Goal: Task Accomplishment & Management: Manage account settings

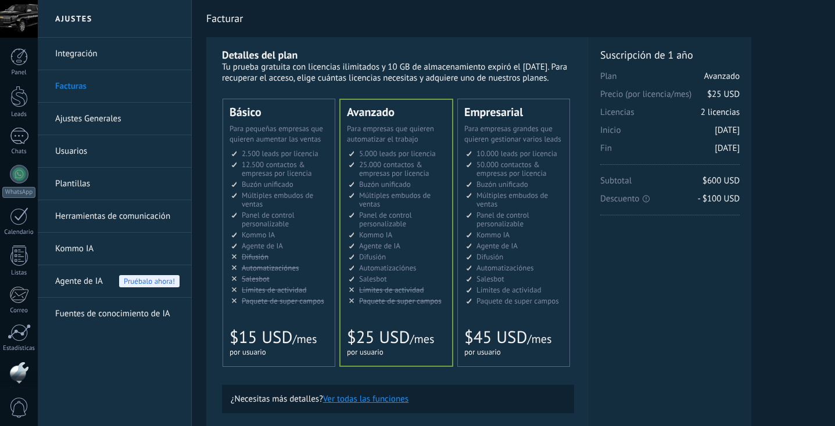
click at [20, 27] on div at bounding box center [19, 19] width 38 height 38
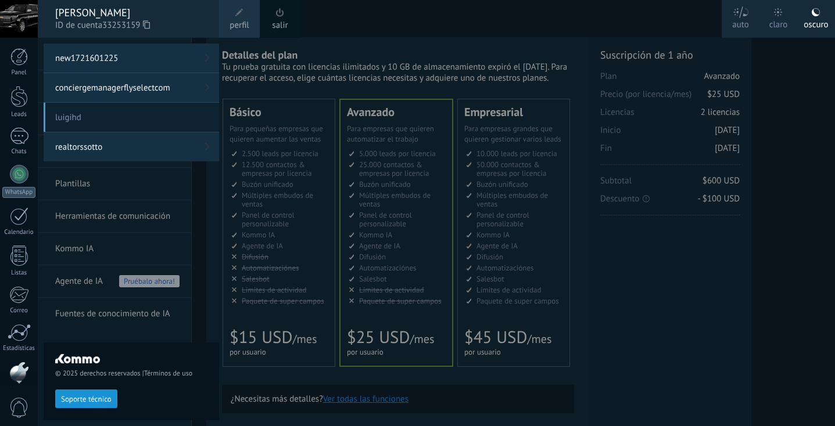
click at [96, 94] on link "conciergemanagerflyselectcom" at bounding box center [131, 87] width 175 height 29
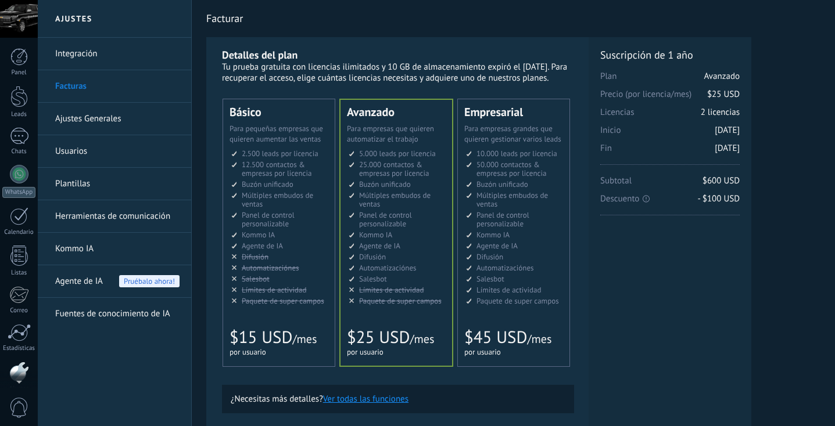
scroll to position [57, 0]
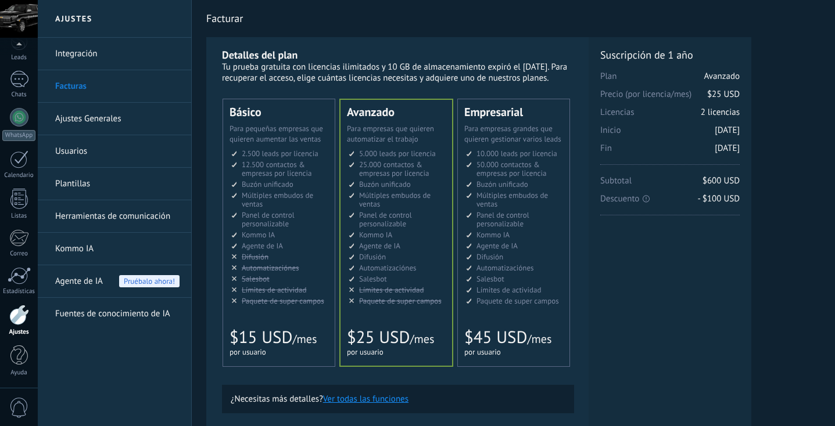
click at [10, 100] on div "Panel Leads Chats WhatsApp Clientes" at bounding box center [19, 189] width 38 height 397
click at [23, 21] on div at bounding box center [19, 19] width 38 height 38
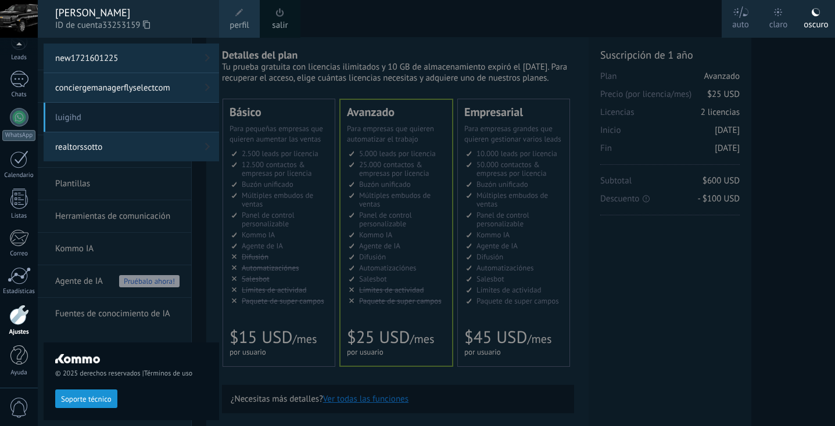
click at [88, 64] on link "new1721601225" at bounding box center [131, 58] width 175 height 29
